Goal: Transaction & Acquisition: Purchase product/service

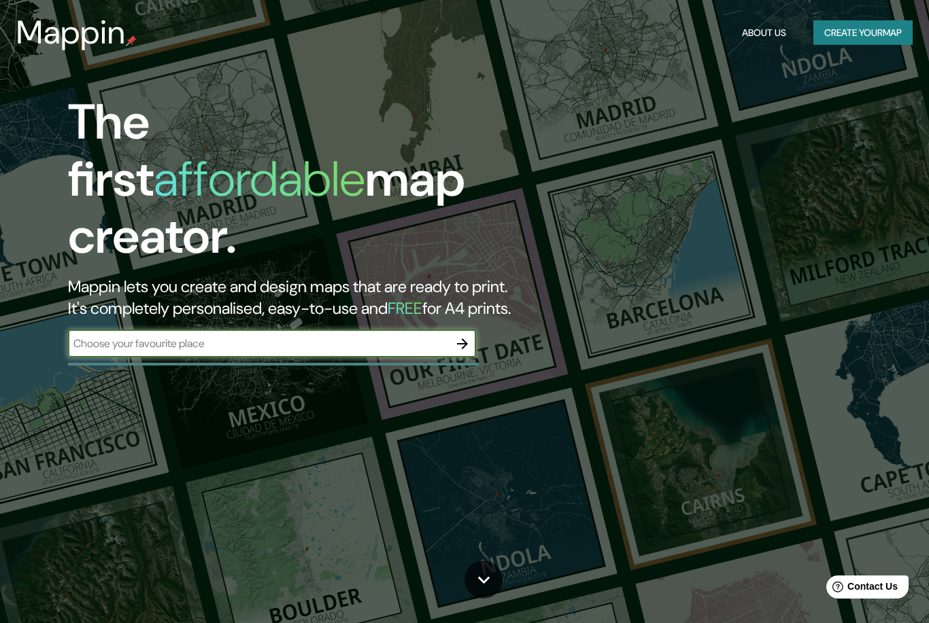
click at [458, 336] on icon "button" at bounding box center [462, 344] width 16 height 16
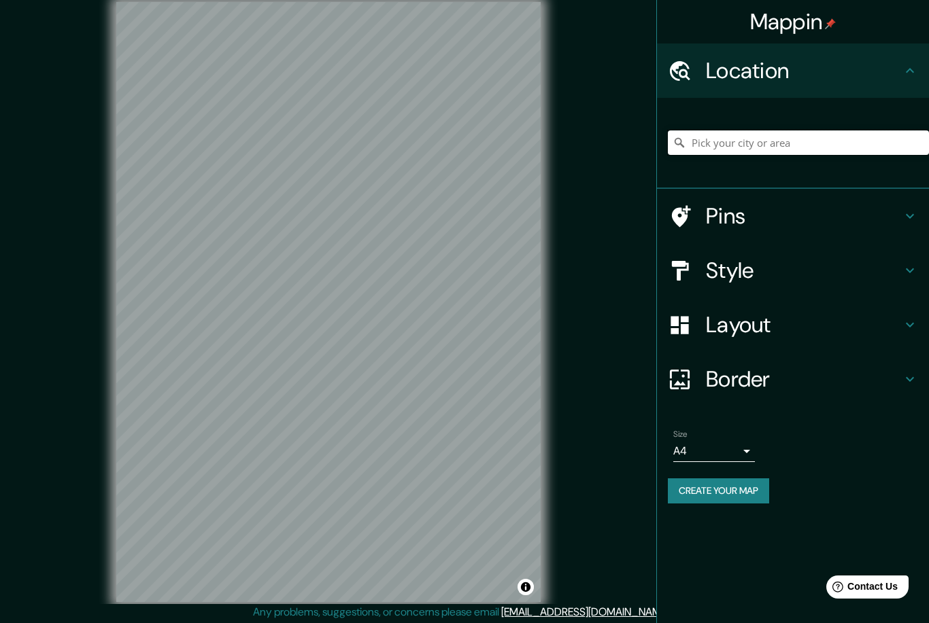
click at [843, 145] on input "Pick your city or area" at bounding box center [798, 143] width 261 height 24
click at [750, 139] on input "Pick your city or area" at bounding box center [798, 143] width 261 height 24
paste input "Andador 3 [PERSON_NAME] Ferrocarrilero 91123 Xalapa-[PERSON_NAME], Ver. [GEOGRA…"
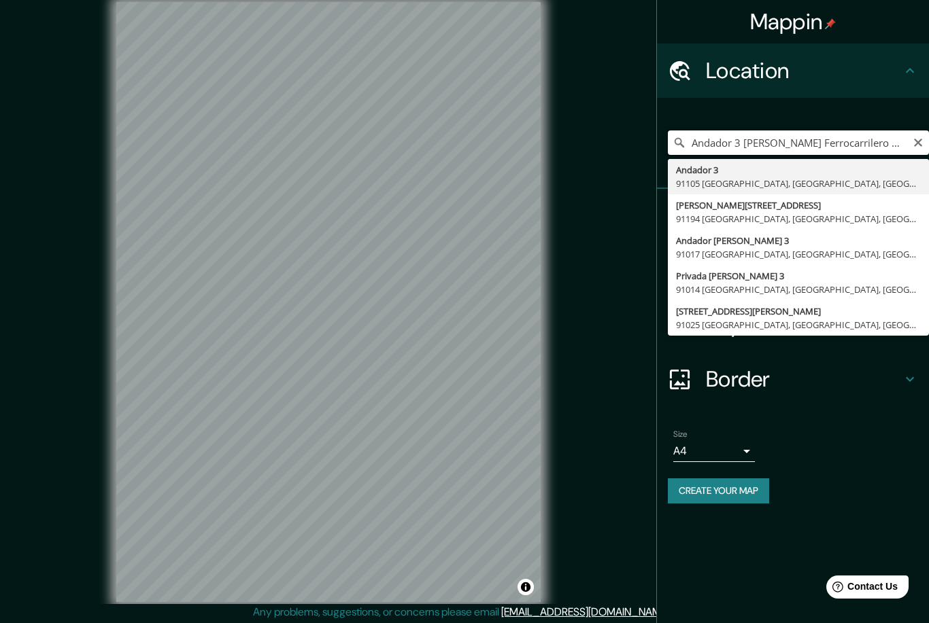
type input "Andador 3, 91105 [GEOGRAPHIC_DATA], [GEOGRAPHIC_DATA], [GEOGRAPHIC_DATA]"
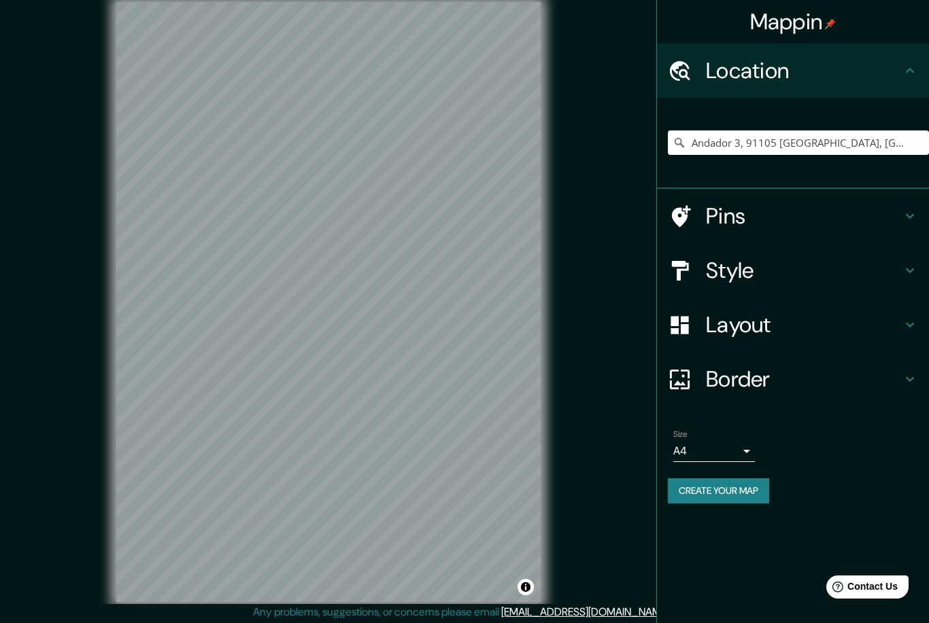
click at [578, 173] on div "Mappin Location [GEOGRAPHIC_DATA], [GEOGRAPHIC_DATA], [GEOGRAPHIC_DATA] [PERSON…" at bounding box center [464, 313] width 929 height 626
click at [746, 220] on h4 "Pins" at bounding box center [804, 216] width 196 height 27
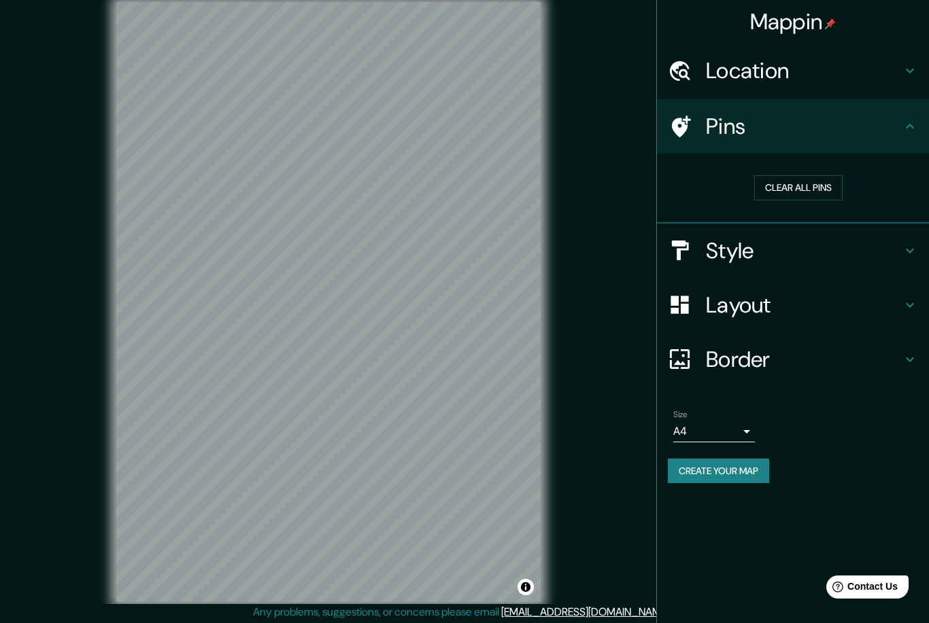
click at [748, 250] on h4 "Style" at bounding box center [804, 250] width 196 height 27
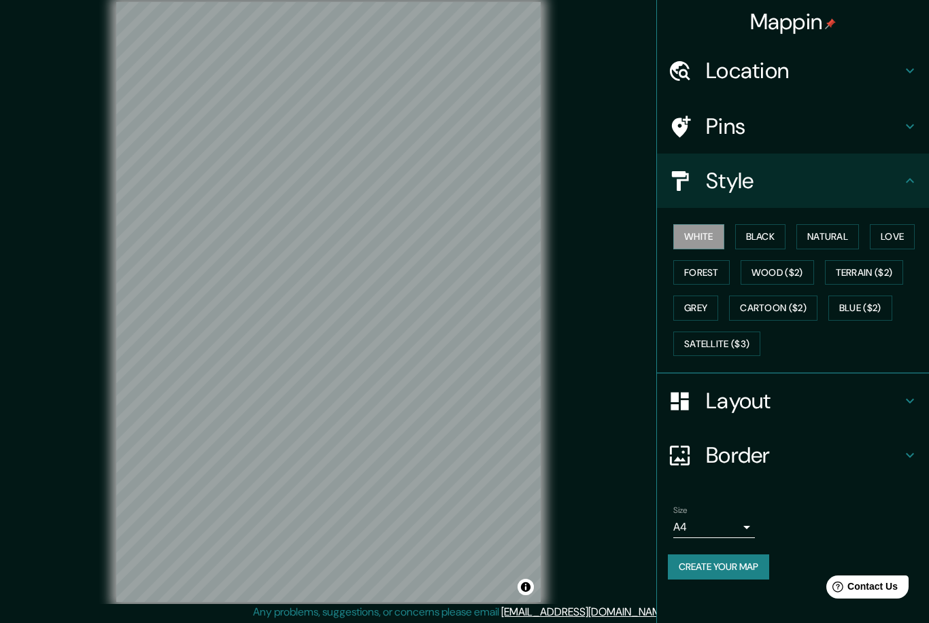
click at [799, 277] on button "Wood ($2)" at bounding box center [776, 272] width 73 height 25
click at [803, 310] on button "Cartoon ($2)" at bounding box center [773, 308] width 88 height 25
click at [745, 341] on button "Satellite ($3)" at bounding box center [716, 344] width 87 height 25
click at [700, 303] on button "Grey" at bounding box center [695, 308] width 45 height 25
click at [800, 398] on h4 "Layout" at bounding box center [804, 400] width 196 height 27
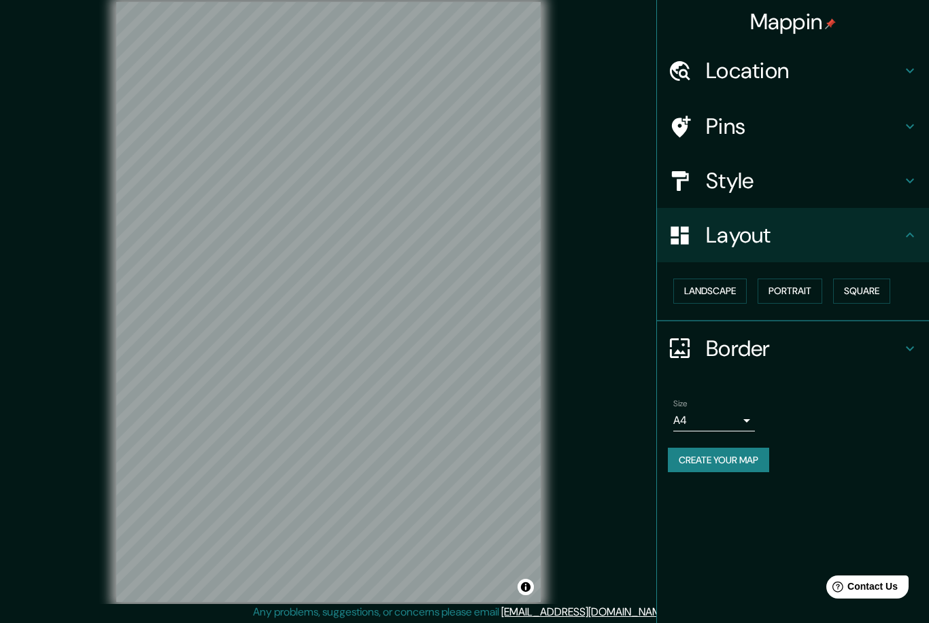
click at [730, 290] on button "Landscape" at bounding box center [709, 291] width 73 height 25
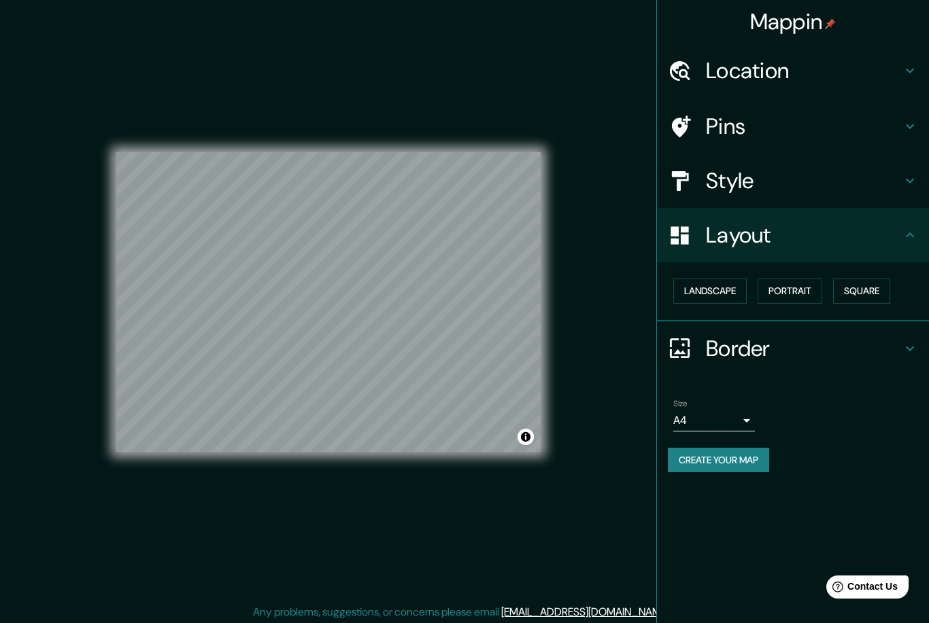
click at [820, 288] on button "Portrait" at bounding box center [789, 291] width 65 height 25
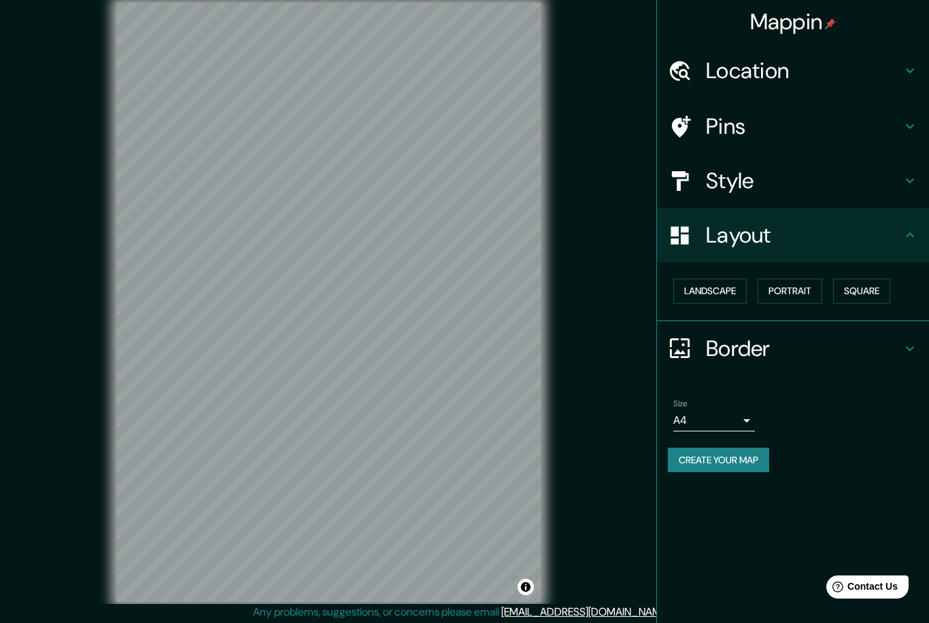
click at [885, 291] on button "Square" at bounding box center [861, 291] width 57 height 25
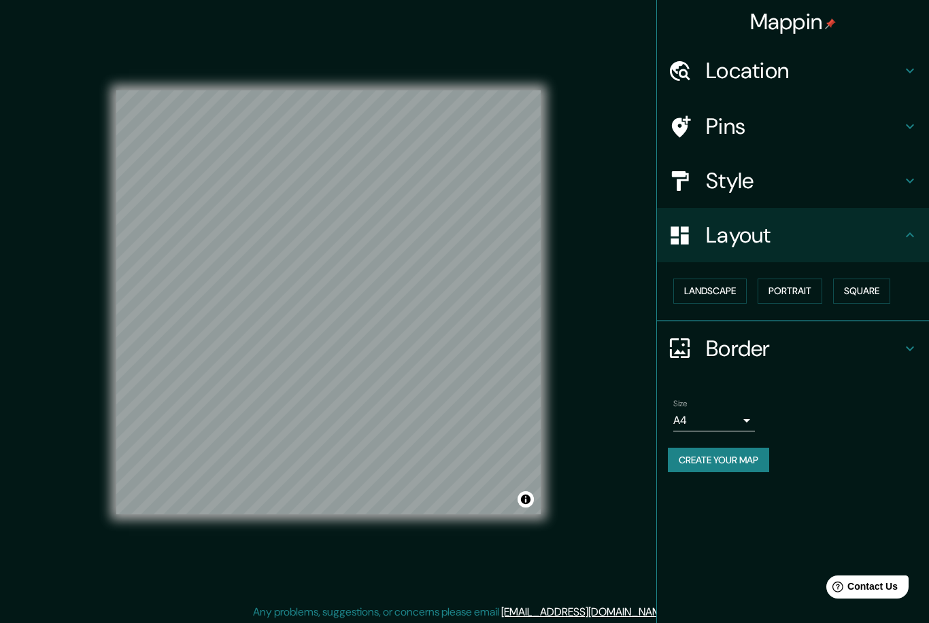
click at [725, 282] on button "Landscape" at bounding box center [709, 291] width 73 height 25
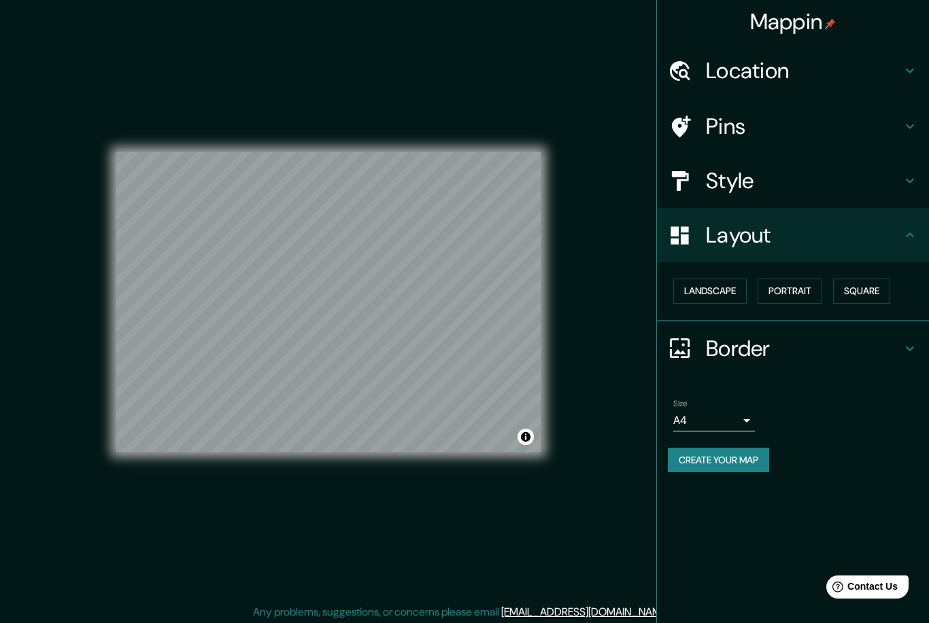
click at [809, 285] on button "Portrait" at bounding box center [789, 291] width 65 height 25
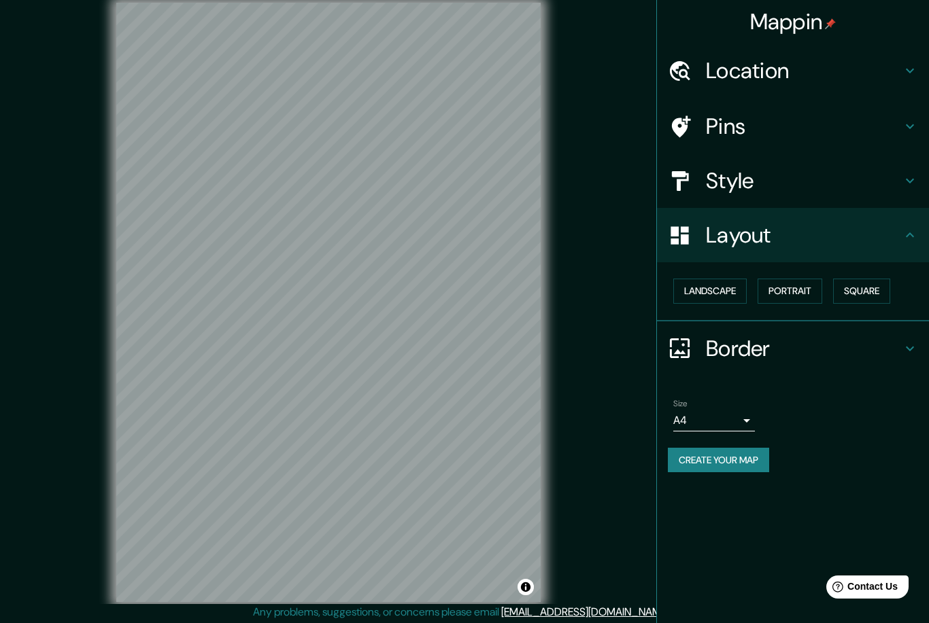
click at [755, 337] on h4 "Border" at bounding box center [804, 348] width 196 height 27
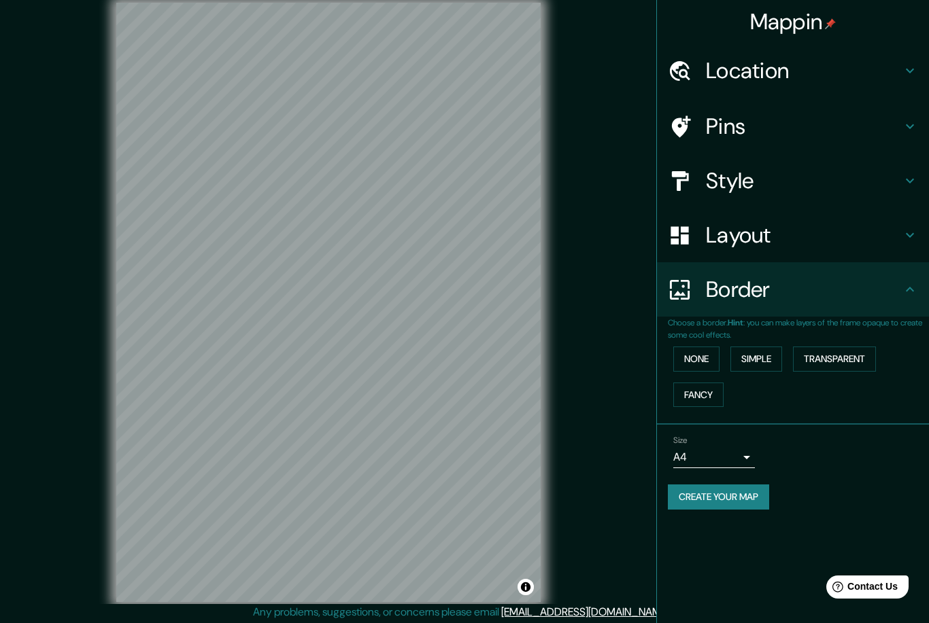
click at [706, 348] on button "None" at bounding box center [696, 359] width 46 height 25
click at [773, 352] on button "Simple" at bounding box center [756, 359] width 52 height 25
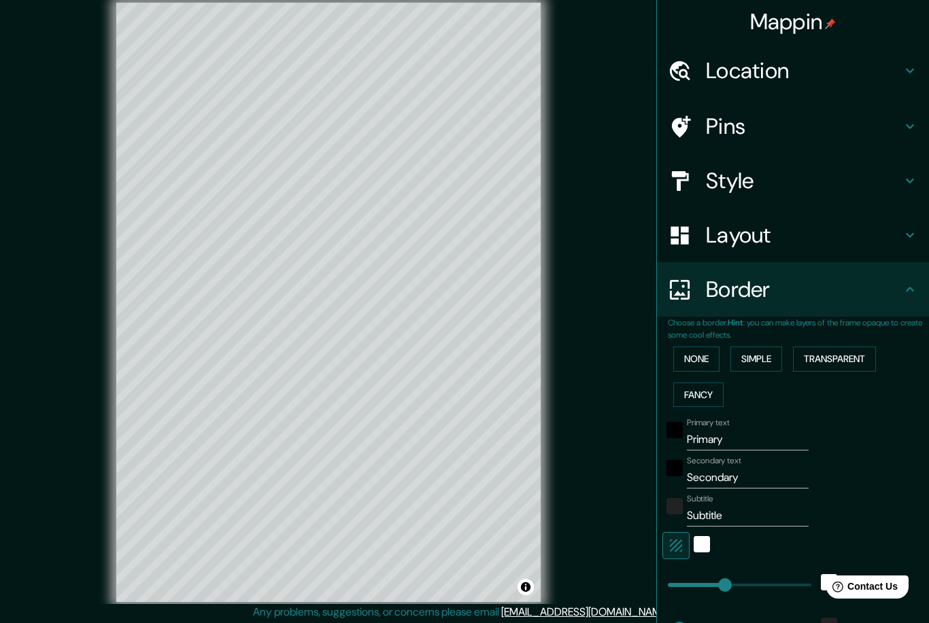
click at [848, 349] on button "Transparent" at bounding box center [834, 359] width 83 height 25
click at [716, 384] on button "Fancy" at bounding box center [698, 395] width 50 height 25
click at [704, 347] on button "None" at bounding box center [696, 359] width 46 height 25
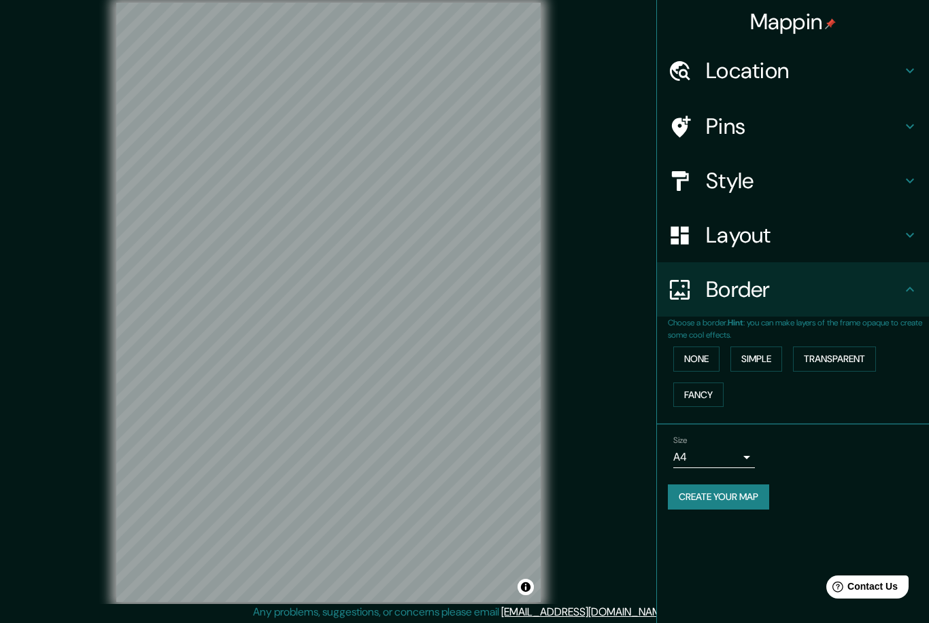
click at [751, 450] on body "Mappin Location [GEOGRAPHIC_DATA], [GEOGRAPHIC_DATA], [GEOGRAPHIC_DATA] [PERSON…" at bounding box center [464, 311] width 929 height 623
click at [736, 502] on li "A3" at bounding box center [714, 506] width 82 height 24
click at [740, 450] on body "Mappin Location [GEOGRAPHIC_DATA], [GEOGRAPHIC_DATA], [GEOGRAPHIC_DATA] [PERSON…" at bounding box center [464, 311] width 929 height 623
click at [734, 478] on li "A4" at bounding box center [714, 482] width 82 height 24
click at [744, 449] on body "Mappin Location [GEOGRAPHIC_DATA], [GEOGRAPHIC_DATA], [GEOGRAPHIC_DATA] [PERSON…" at bounding box center [464, 311] width 929 height 623
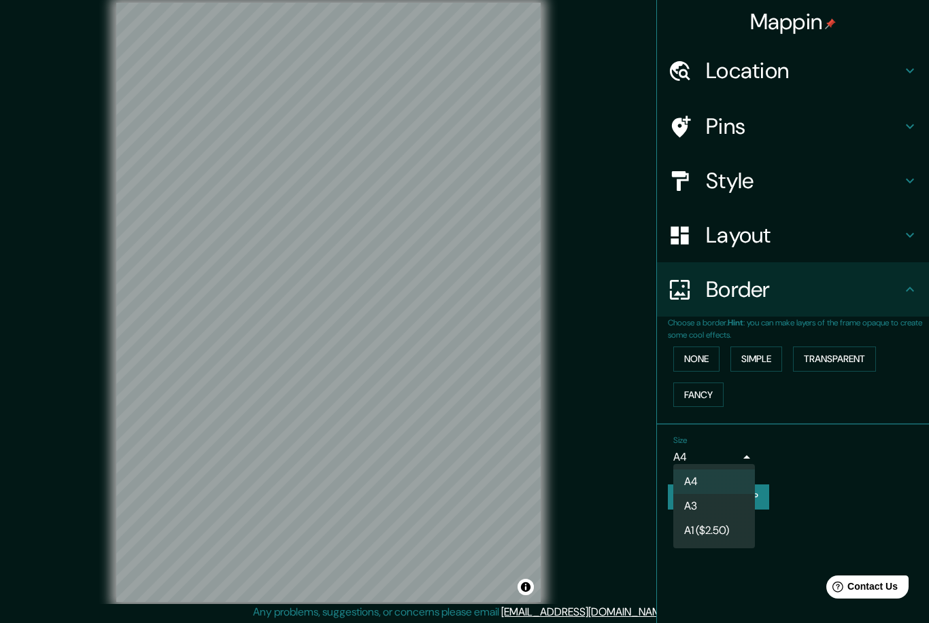
click at [731, 496] on li "A3" at bounding box center [714, 506] width 82 height 24
type input "a4"
click at [847, 64] on h4 "Location" at bounding box center [804, 70] width 196 height 27
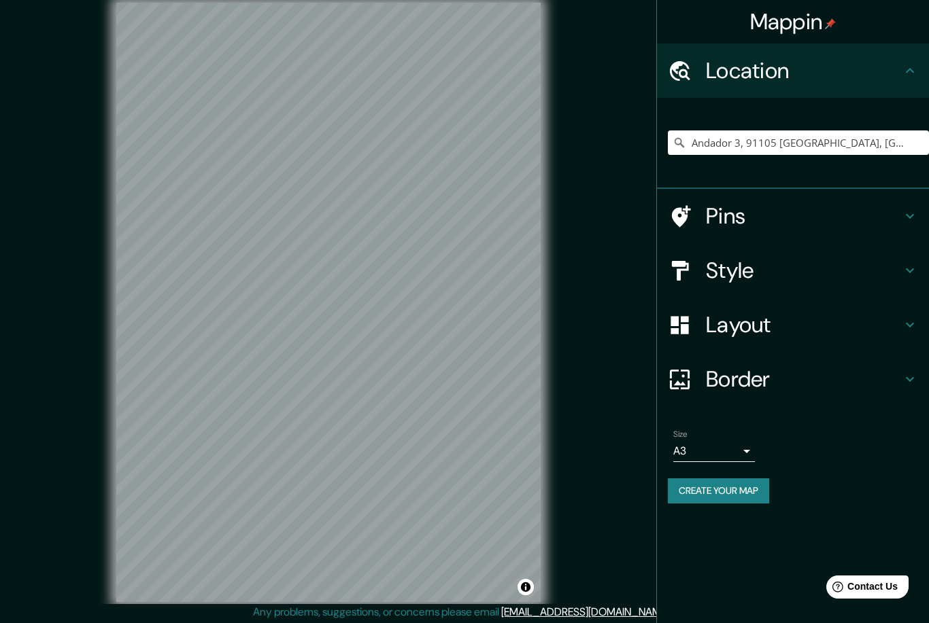
click at [753, 221] on h4 "Pins" at bounding box center [804, 216] width 196 height 27
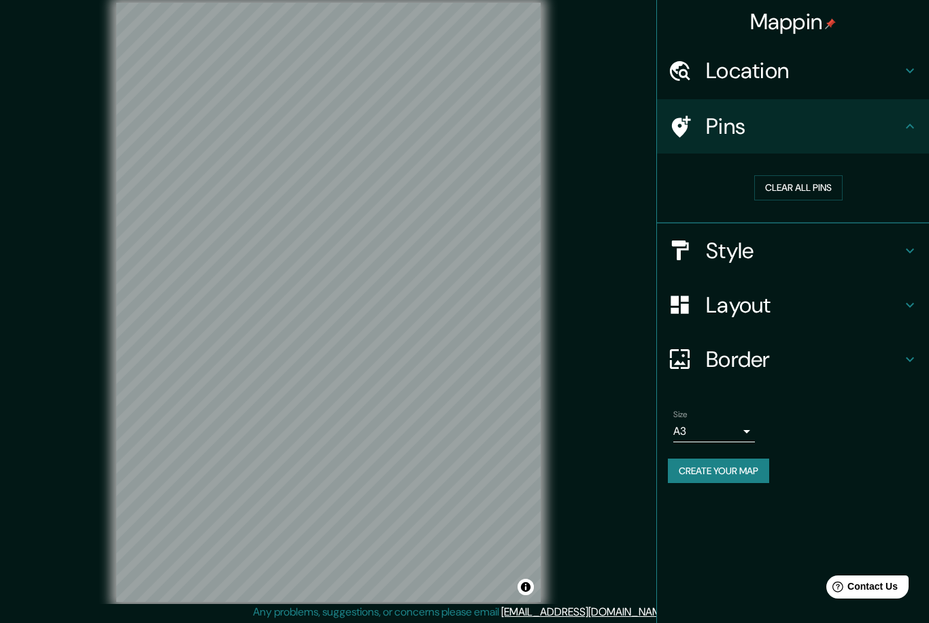
click at [821, 187] on button "Clear all pins" at bounding box center [798, 187] width 88 height 25
click at [803, 182] on button "Clear all pins" at bounding box center [798, 187] width 88 height 25
click at [804, 182] on button "Clear all pins" at bounding box center [798, 187] width 88 height 25
click at [794, 256] on h4 "Style" at bounding box center [804, 250] width 196 height 27
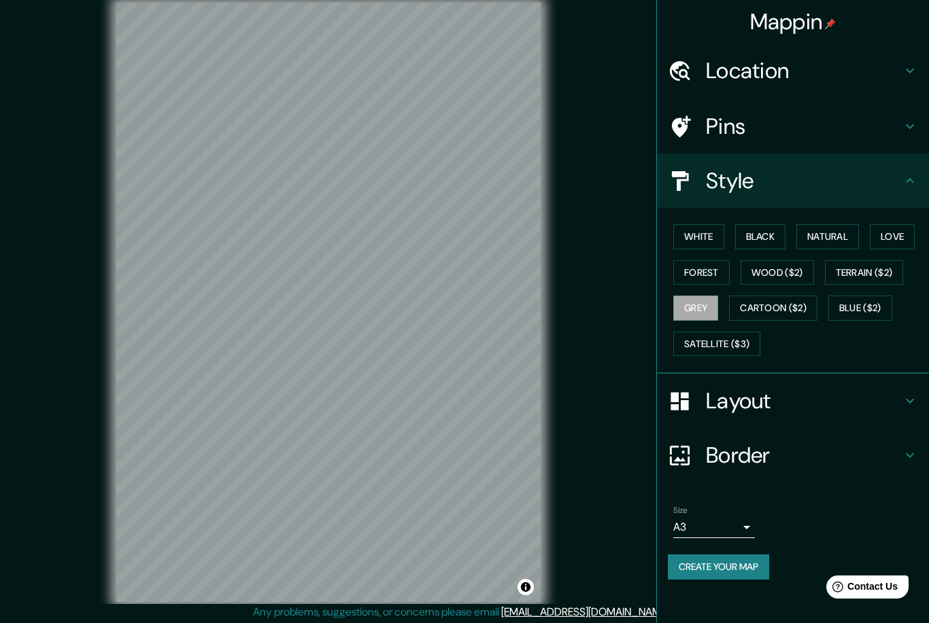
click at [702, 228] on button "White" at bounding box center [698, 236] width 51 height 25
click at [780, 230] on button "Black" at bounding box center [760, 236] width 51 height 25
click at [840, 237] on button "Natural" at bounding box center [827, 236] width 63 height 25
click at [899, 230] on button "Love" at bounding box center [891, 236] width 45 height 25
click at [710, 271] on button "Forest" at bounding box center [701, 272] width 56 height 25
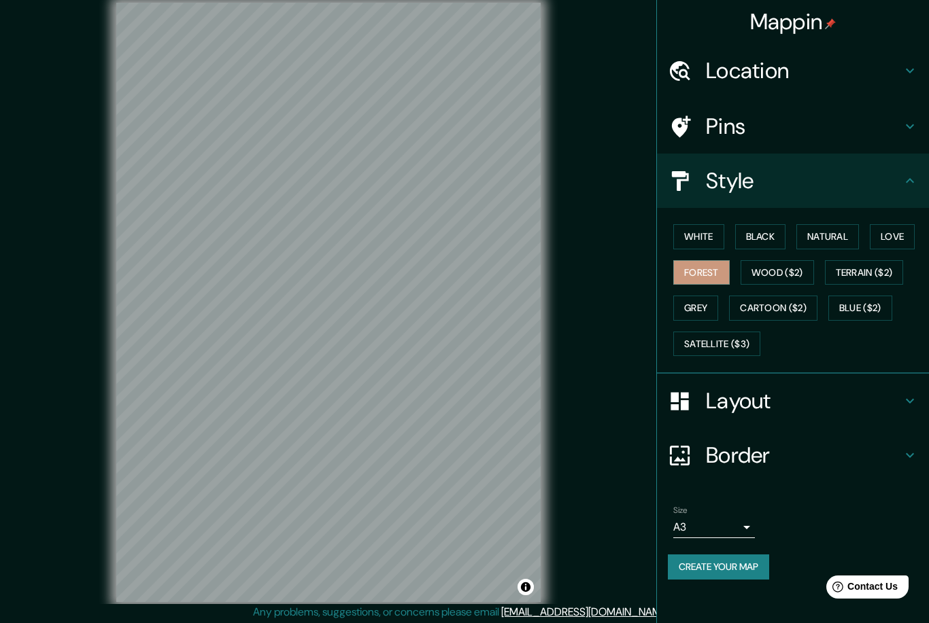
click at [740, 564] on button "Create your map" at bounding box center [718, 567] width 101 height 25
click at [748, 566] on button "Create your map" at bounding box center [718, 567] width 101 height 25
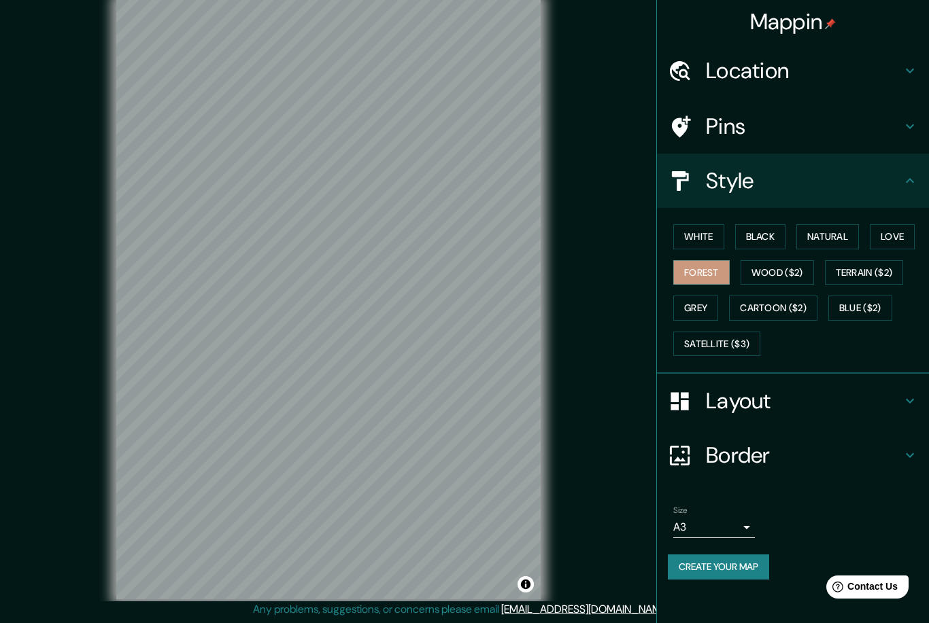
click at [734, 568] on button "Create your map" at bounding box center [718, 567] width 101 height 25
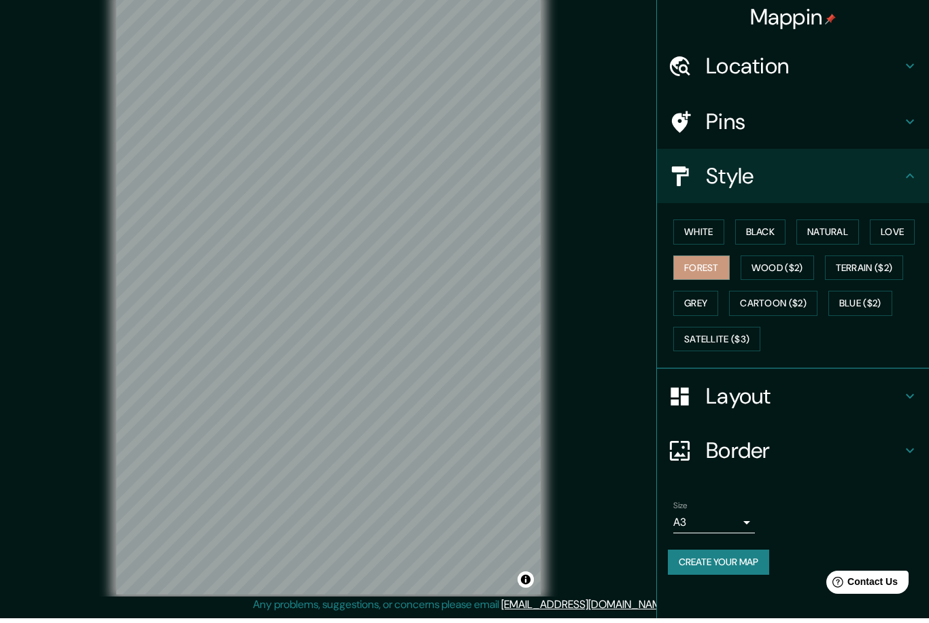
scroll to position [0, 0]
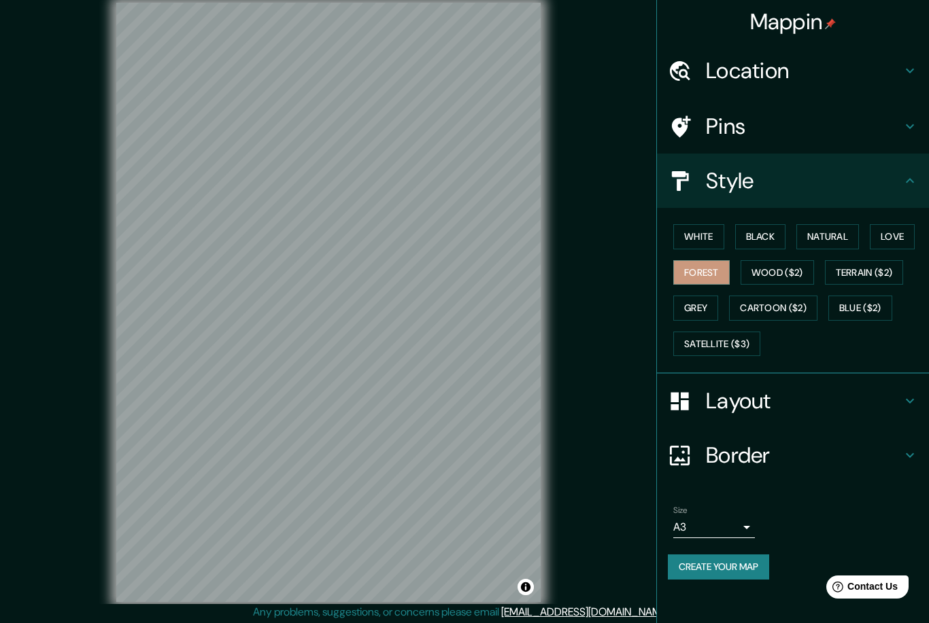
click at [906, 174] on icon at bounding box center [909, 181] width 16 height 16
click at [911, 178] on icon at bounding box center [910, 180] width 8 height 5
click at [835, 392] on h4 "Layout" at bounding box center [804, 400] width 196 height 27
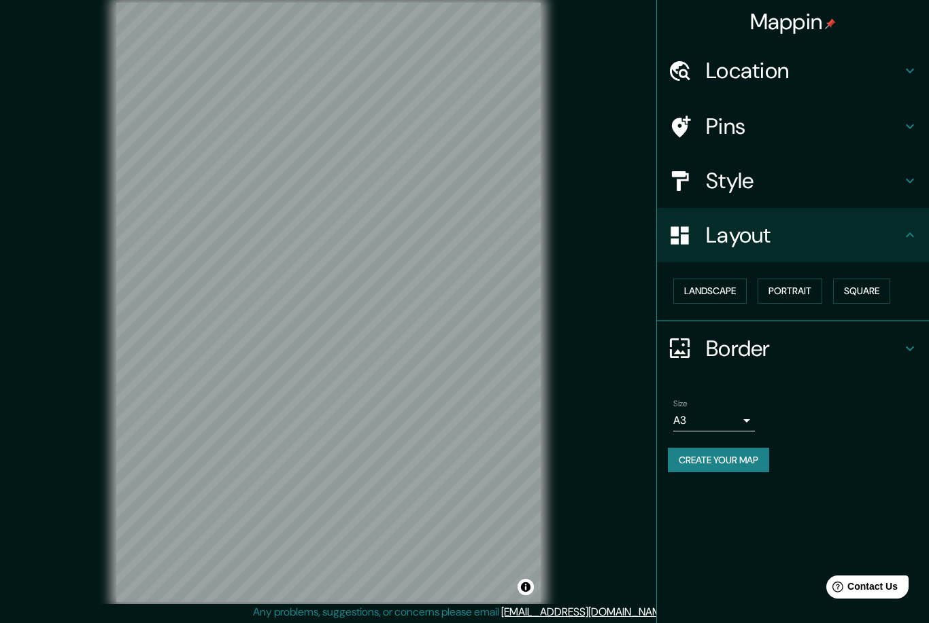
click at [821, 346] on h4 "Border" at bounding box center [804, 348] width 196 height 27
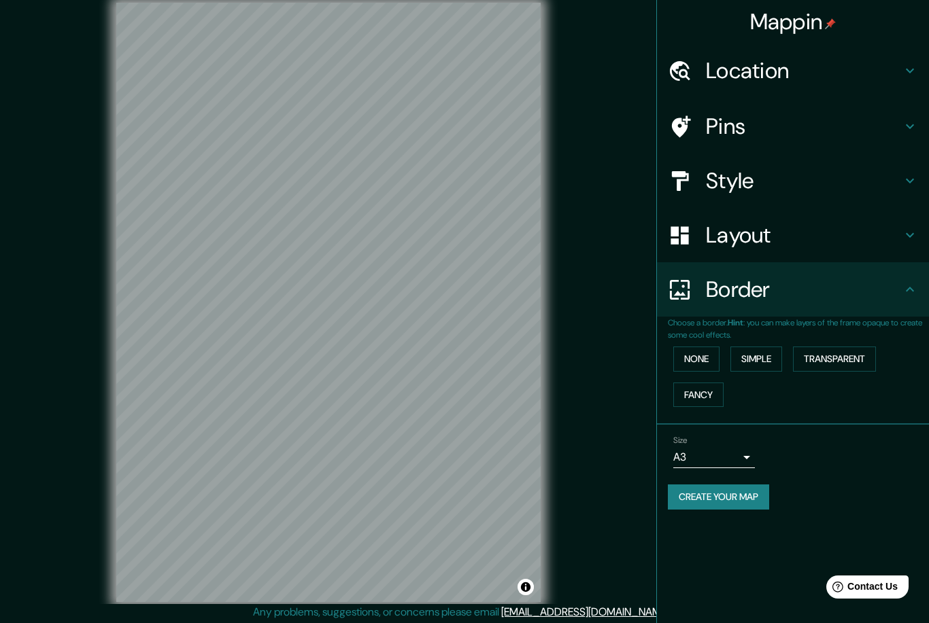
click at [752, 378] on div "None Simple Transparent Fancy" at bounding box center [798, 376] width 261 height 71
click at [707, 401] on button "Fancy" at bounding box center [698, 395] width 50 height 25
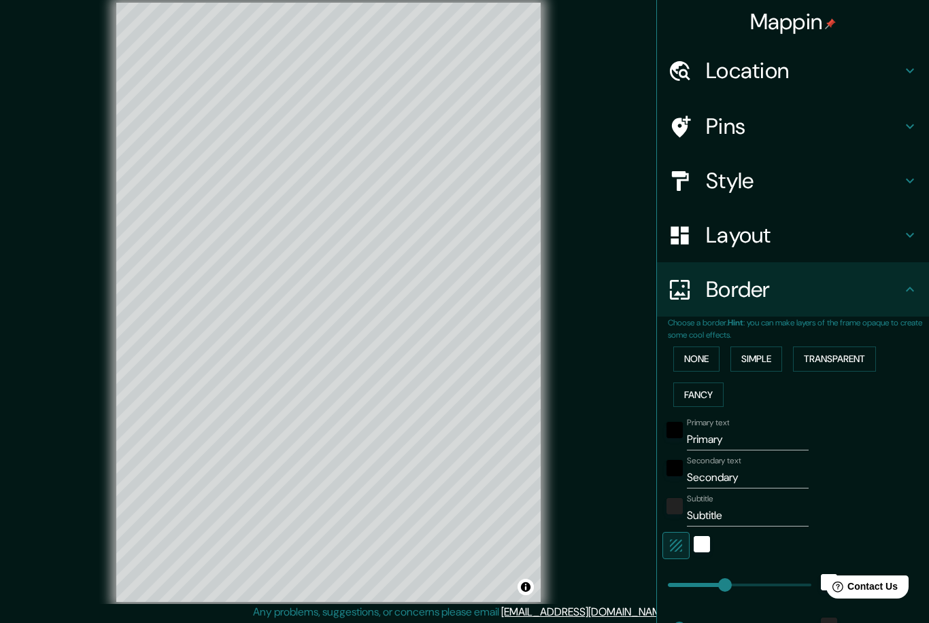
click at [713, 390] on button "Fancy" at bounding box center [698, 395] width 50 height 25
type input "250"
type input "50"
type input "25"
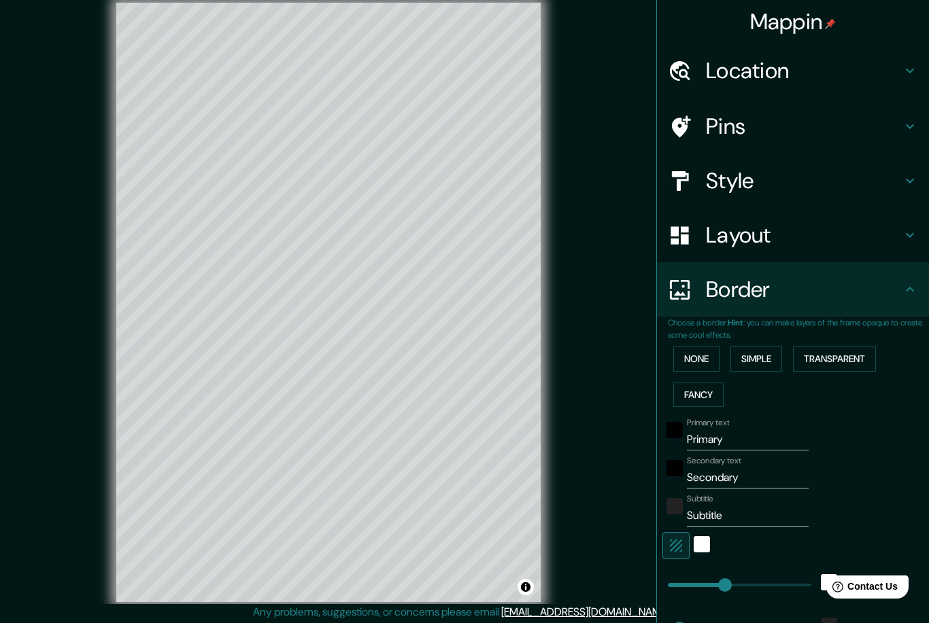
click at [722, 394] on button "Fancy" at bounding box center [698, 395] width 50 height 25
type input "250"
type input "50"
type input "25"
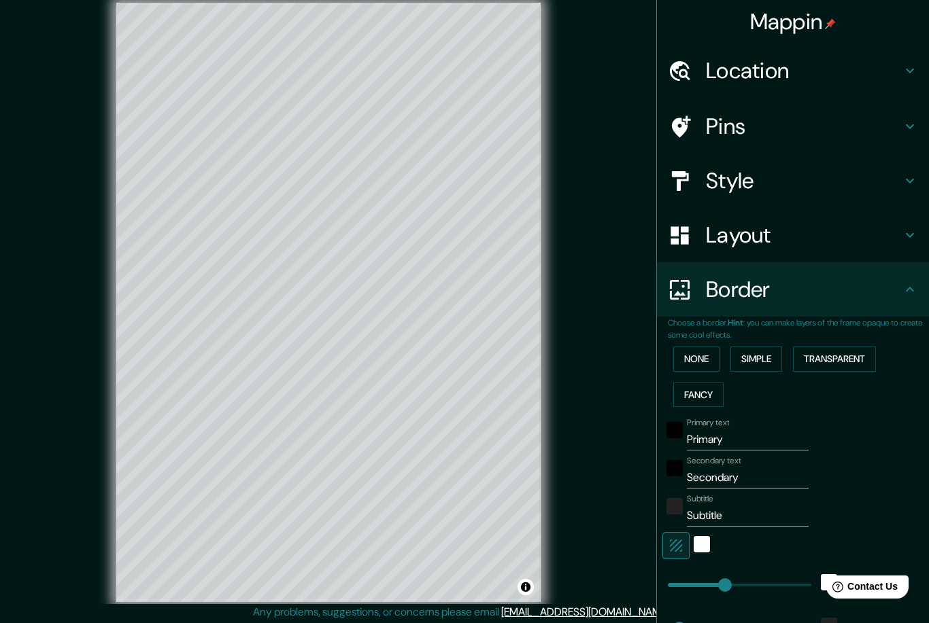
click at [711, 394] on button "Fancy" at bounding box center [698, 395] width 50 height 25
type input "250"
type input "50"
type input "25"
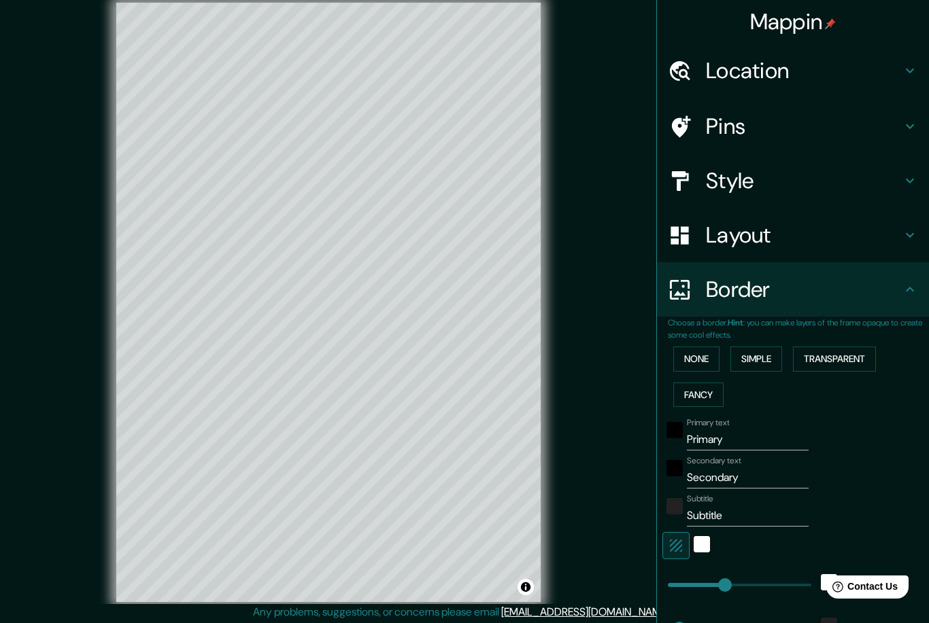
click at [715, 353] on button "None" at bounding box center [696, 359] width 46 height 25
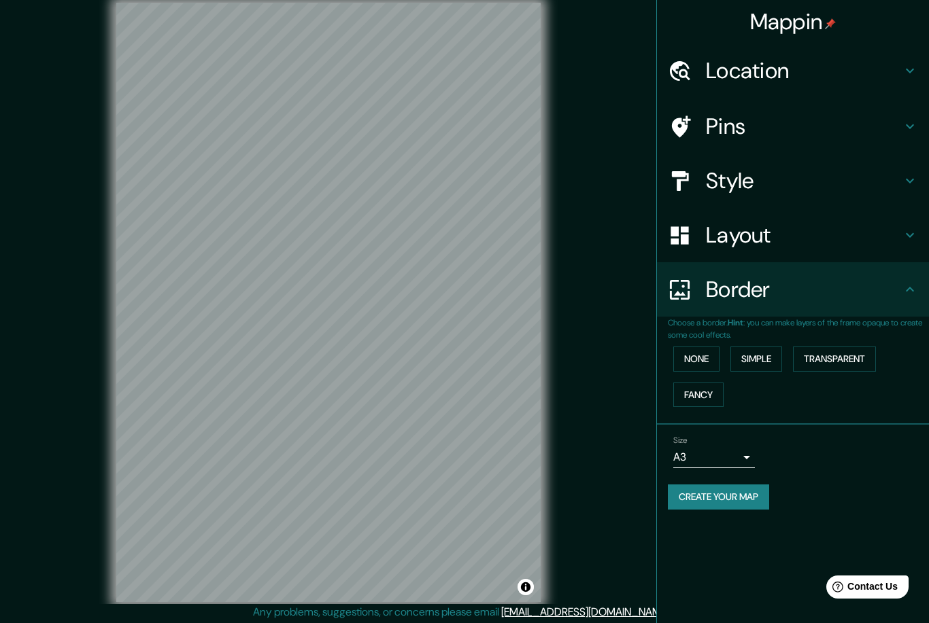
click at [778, 351] on button "Simple" at bounding box center [756, 359] width 52 height 25
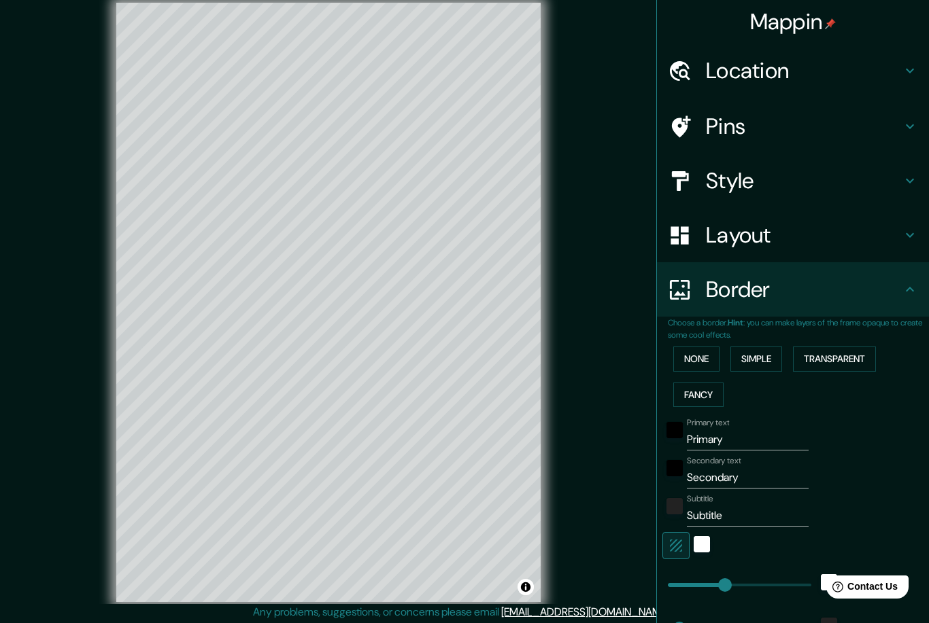
click at [844, 359] on button "Transparent" at bounding box center [834, 359] width 83 height 25
click at [711, 356] on button "None" at bounding box center [696, 359] width 46 height 25
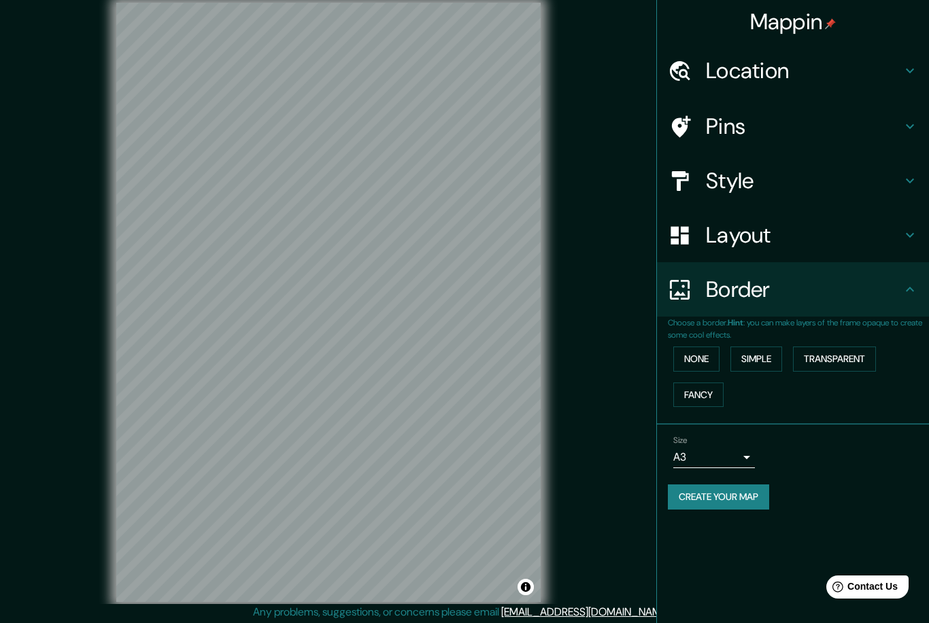
scroll to position [42, 0]
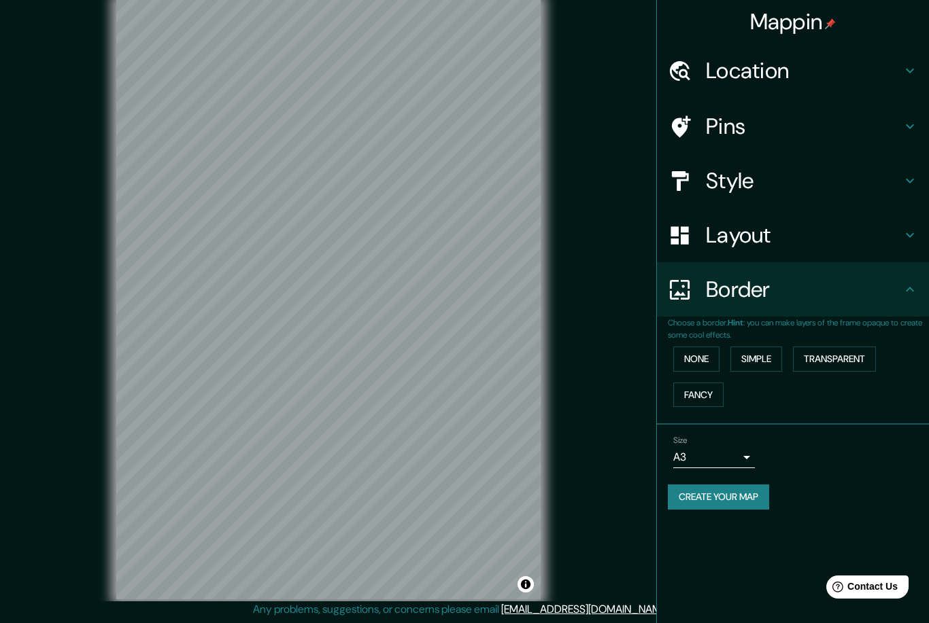
click at [742, 448] on body "Mappin Location [GEOGRAPHIC_DATA], [GEOGRAPHIC_DATA], [GEOGRAPHIC_DATA] [PERSON…" at bounding box center [464, 308] width 929 height 623
click at [729, 479] on li "A4" at bounding box center [714, 482] width 82 height 24
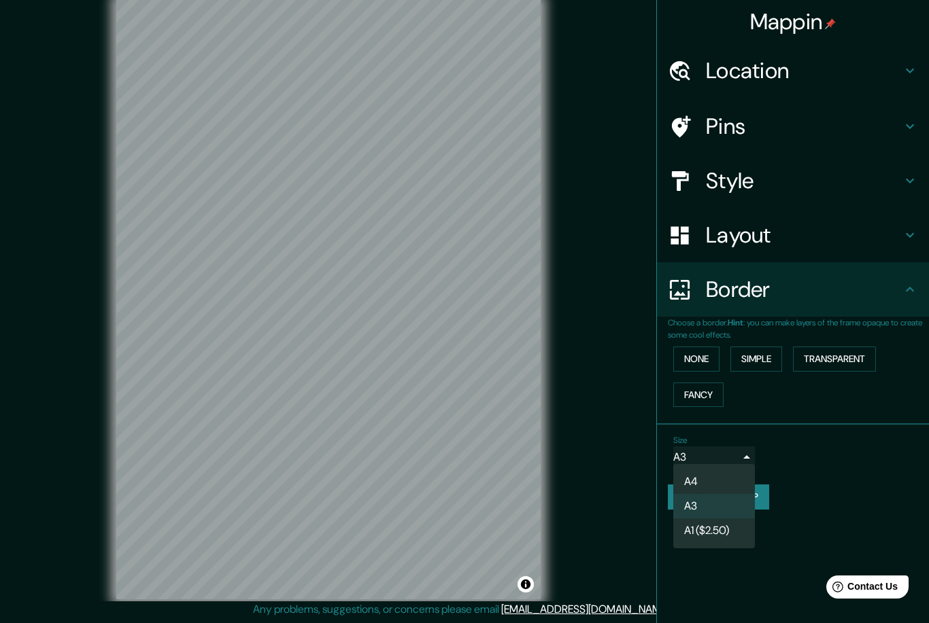
type input "single"
click at [744, 493] on button "Create your map" at bounding box center [718, 497] width 101 height 25
